Goal: Task Accomplishment & Management: Manage account settings

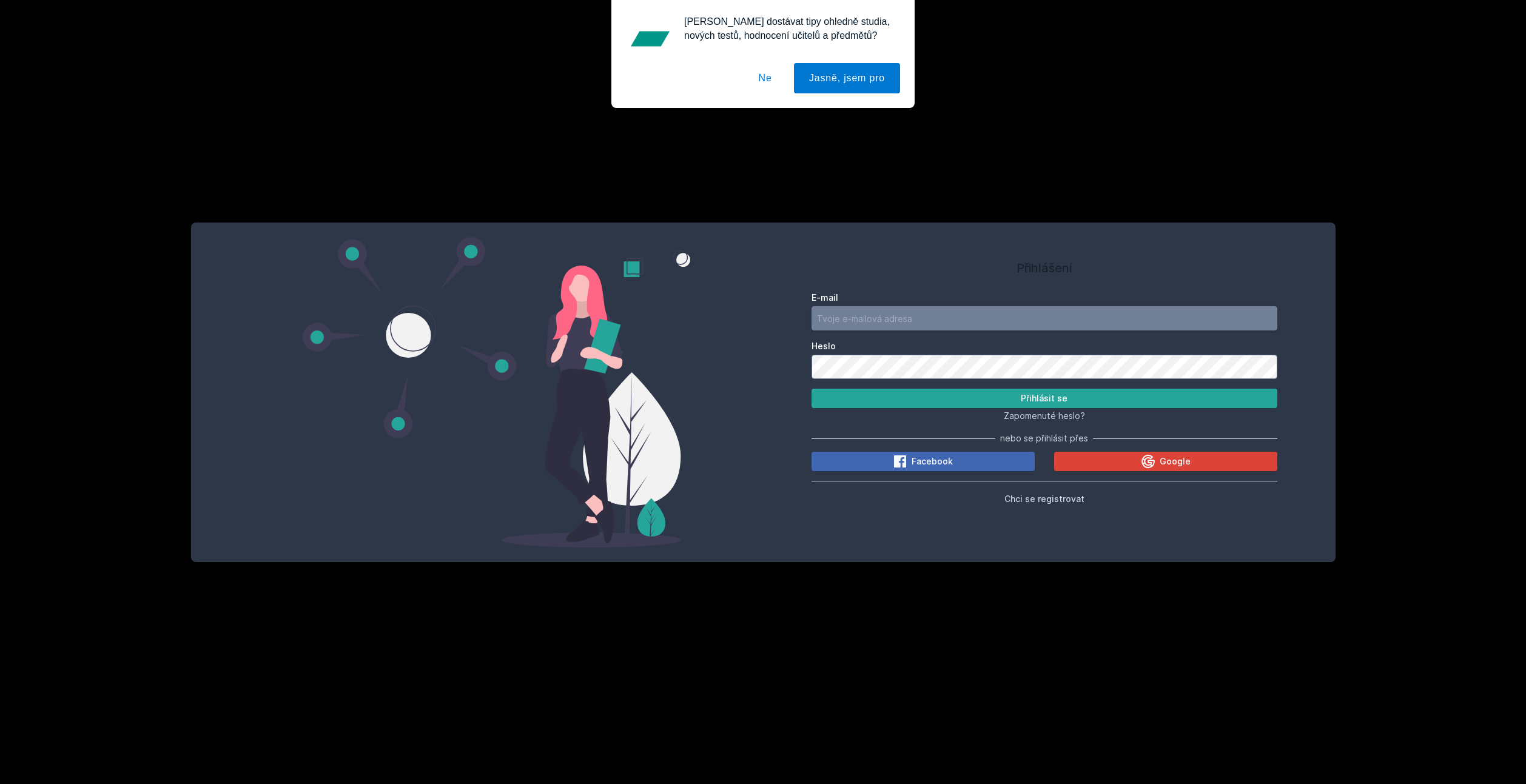
drag, startPoint x: 974, startPoint y: 308, endPoint x: 975, endPoint y: 315, distance: 7.1
click at [974, 308] on input "E-mail" at bounding box center [1044, 319] width 466 height 24
type input "[EMAIL_ADDRESS][DOMAIN_NAME]"
drag, startPoint x: 952, startPoint y: 318, endPoint x: 747, endPoint y: 309, distance: 205.2
click at [762, 309] on div "Přihlášení E-mail [EMAIL_ADDRESS][DOMAIN_NAME] [PERSON_NAME] se Zapomenuté hesl…" at bounding box center [763, 392] width 1145 height 339
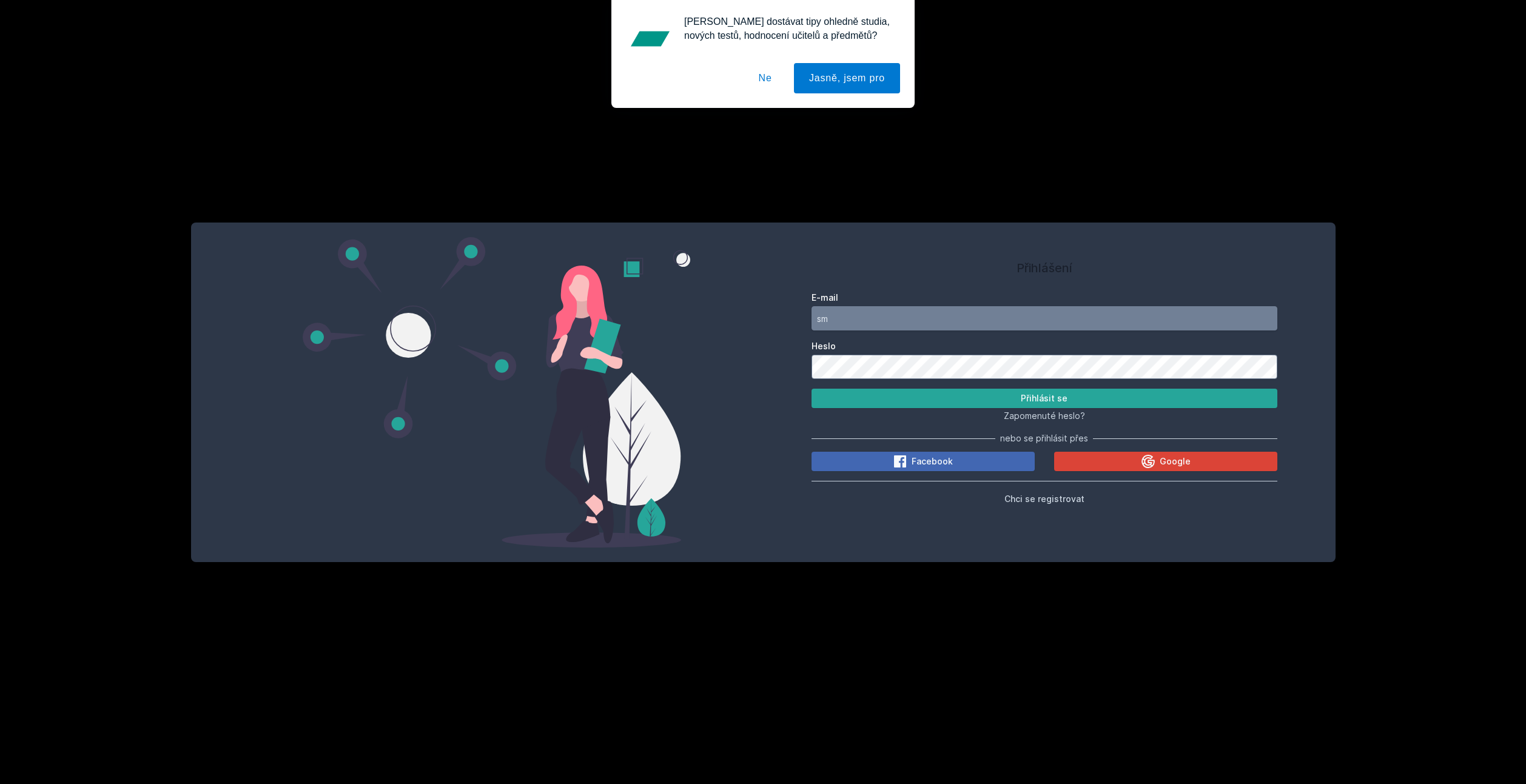
type input "s"
type input "[EMAIL_ADDRESS][DOMAIN_NAME]"
click at [812, 389] on button "Přihlásit se" at bounding box center [1044, 398] width 466 height 19
click at [995, 429] on div "E-mail [EMAIL_ADDRESS][DOMAIN_NAME] [PERSON_NAME] se Zapomenuté heslo? nebo se …" at bounding box center [1044, 396] width 466 height 219
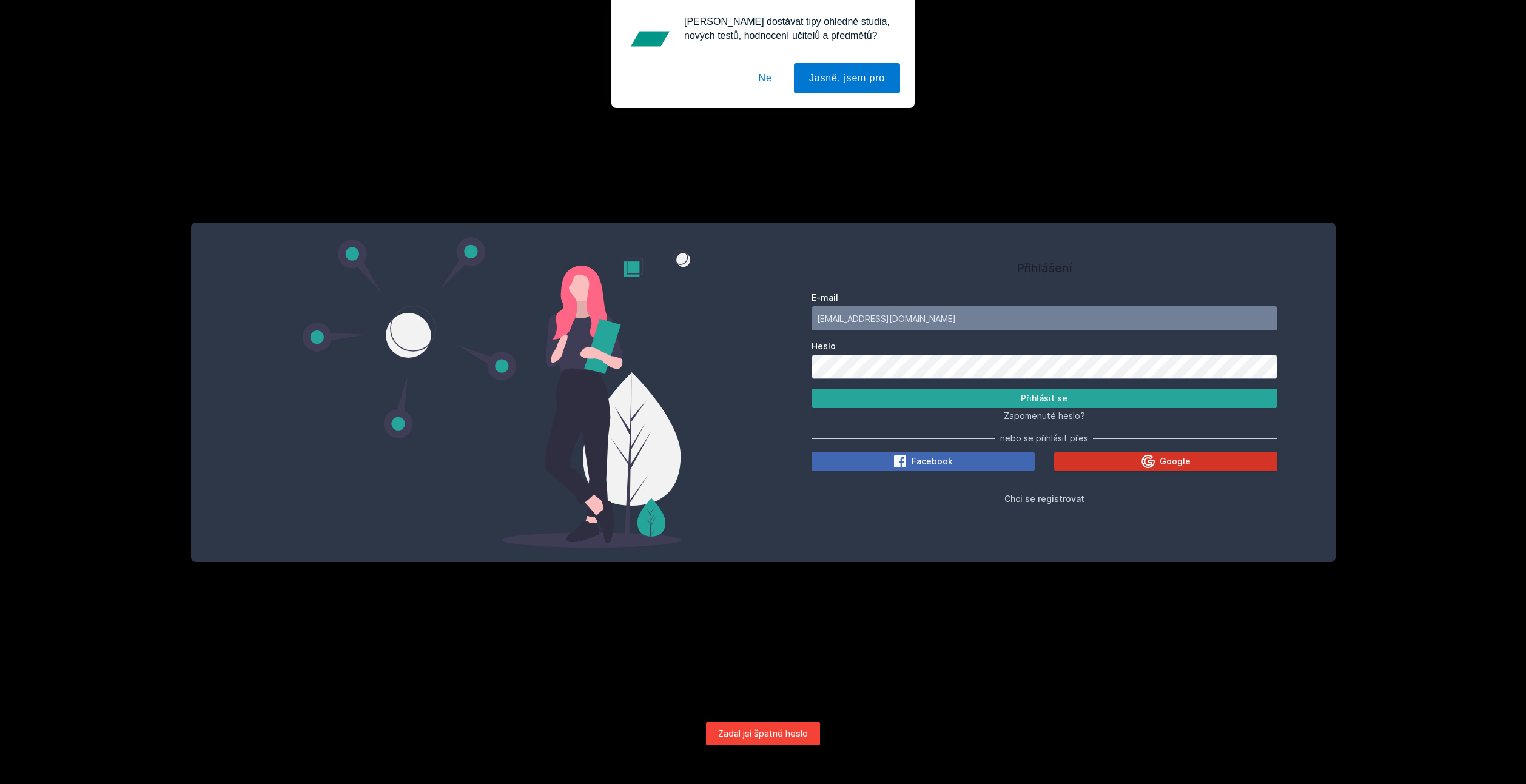
click at [1146, 457] on icon at bounding box center [1148, 461] width 13 height 13
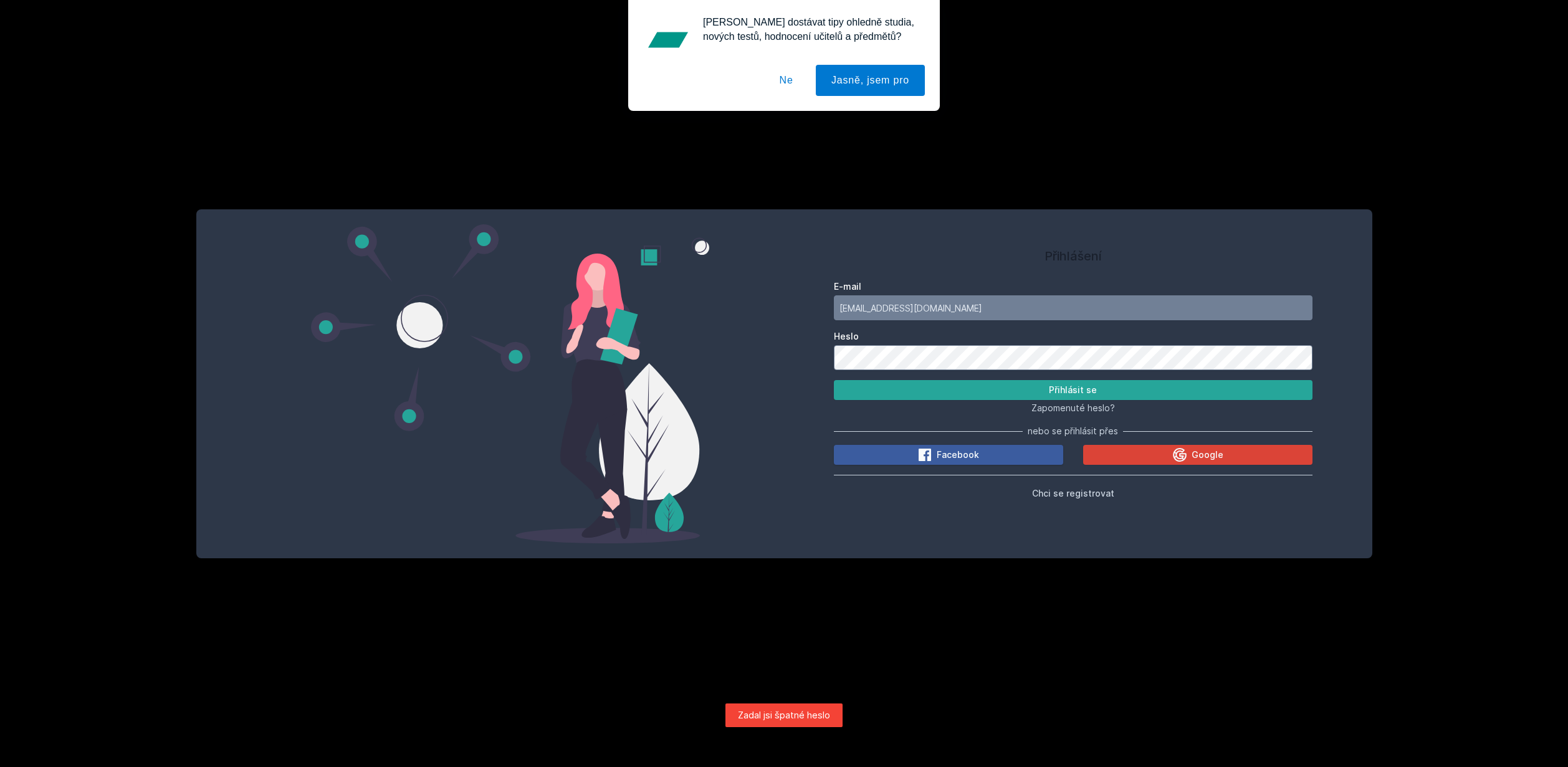
click at [937, 458] on span "Facebook" at bounding box center [957, 455] width 42 height 12
